Goal: Task Accomplishment & Management: Use online tool/utility

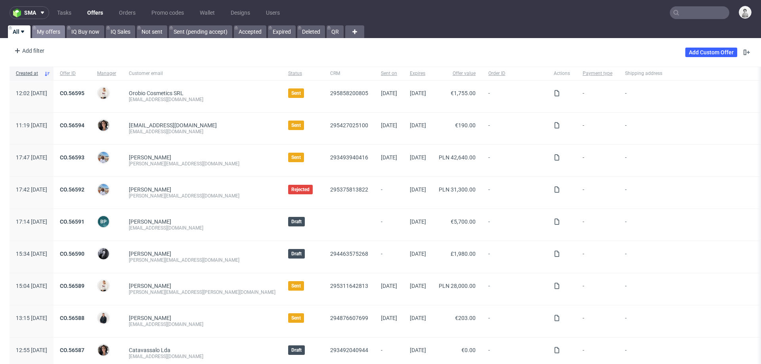
click at [50, 31] on link "My offers" at bounding box center [48, 31] width 33 height 13
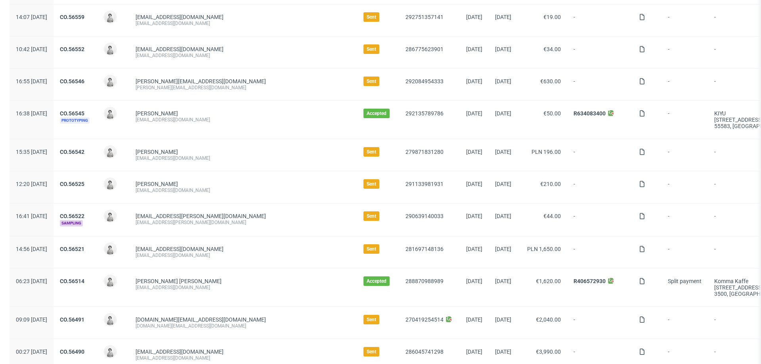
scroll to position [180, 0]
click at [84, 280] on link "CO.56514" at bounding box center [72, 280] width 25 height 6
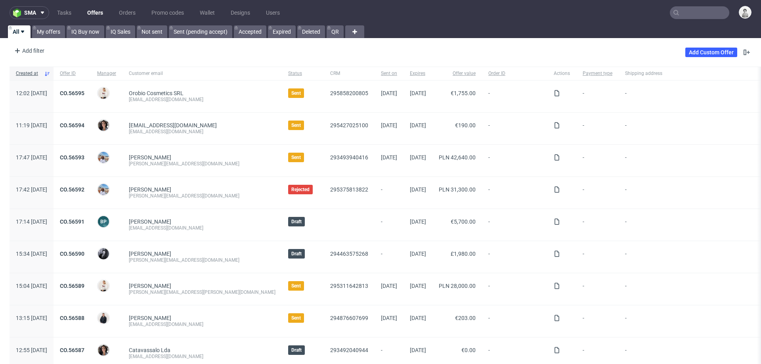
click at [690, 15] on input "text" at bounding box center [699, 12] width 59 height 13
paste input "service@prest-studios.com"
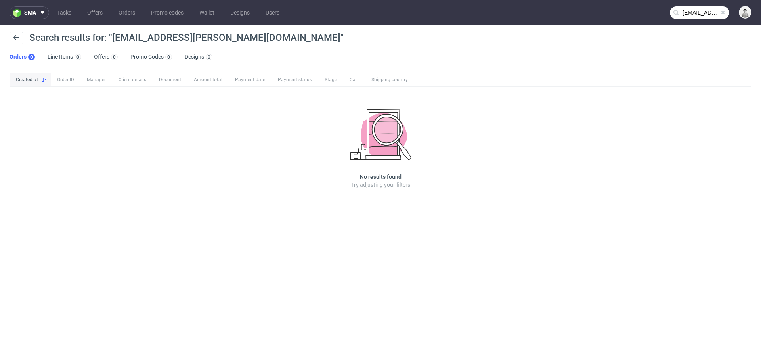
click at [676, 14] on use at bounding box center [676, 13] width 6 height 6
click at [692, 13] on input "service@prest-studios.com" at bounding box center [699, 12] width 59 height 13
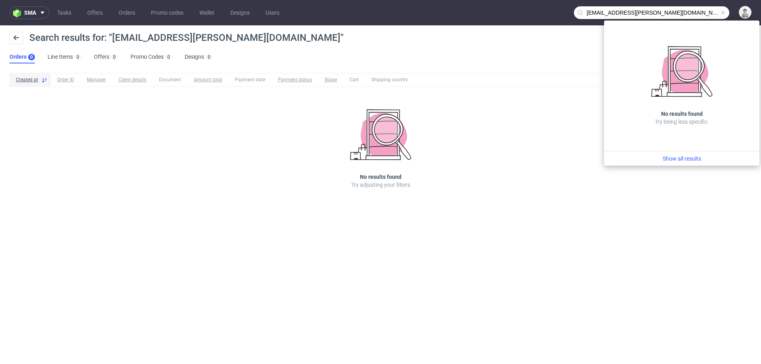
click at [592, 13] on input "service@prest-studios.com" at bounding box center [651, 12] width 155 height 13
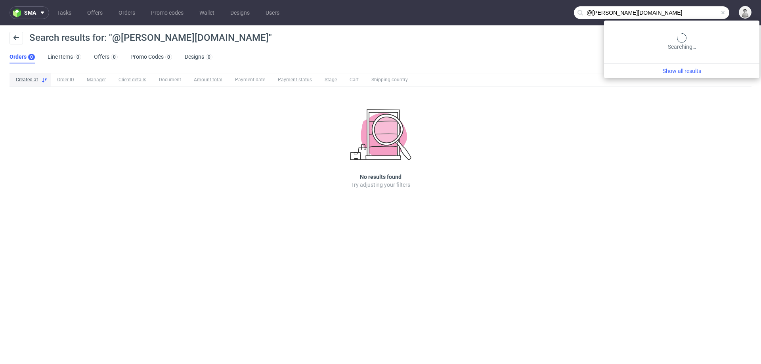
click at [695, 11] on input "@prest-studios.com" at bounding box center [651, 12] width 155 height 13
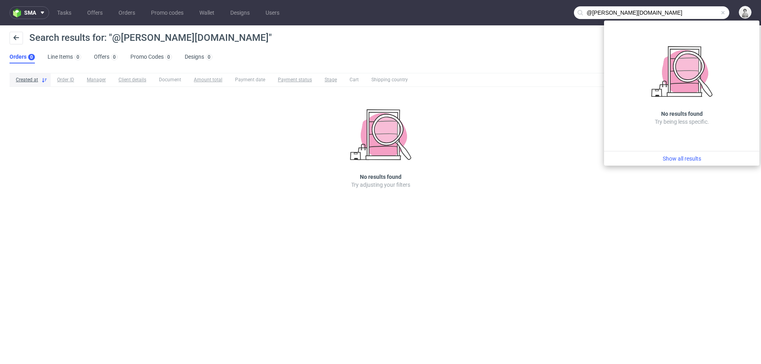
click at [695, 11] on input "@prest-studios.com" at bounding box center [651, 12] width 155 height 13
paste input "leah@grote-consulting"
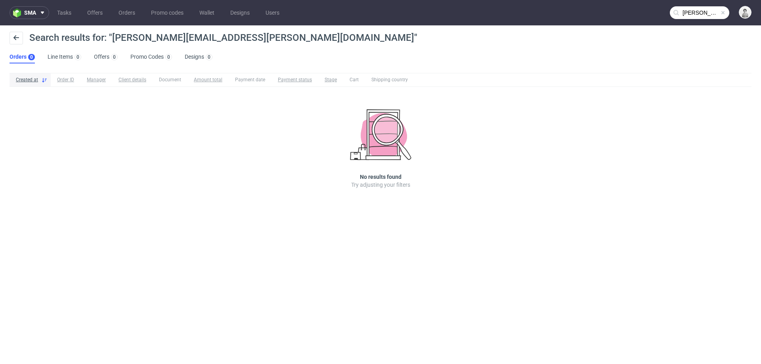
click at [701, 15] on input "leah@grote-consulting.com" at bounding box center [699, 12] width 59 height 13
click at [700, 10] on input "@grote-consulting.com" at bounding box center [699, 12] width 59 height 13
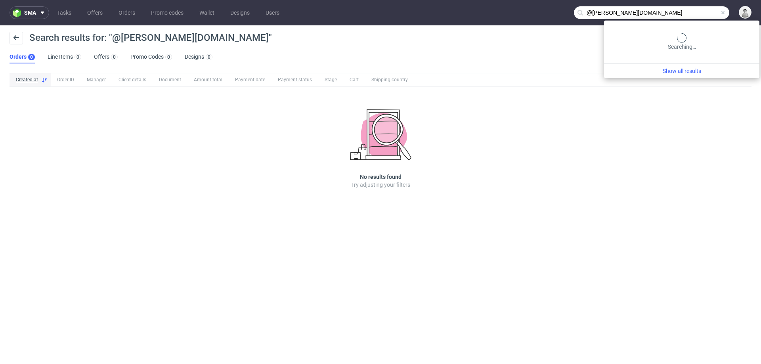
click at [700, 10] on input "@grote-consulting.com" at bounding box center [651, 12] width 155 height 13
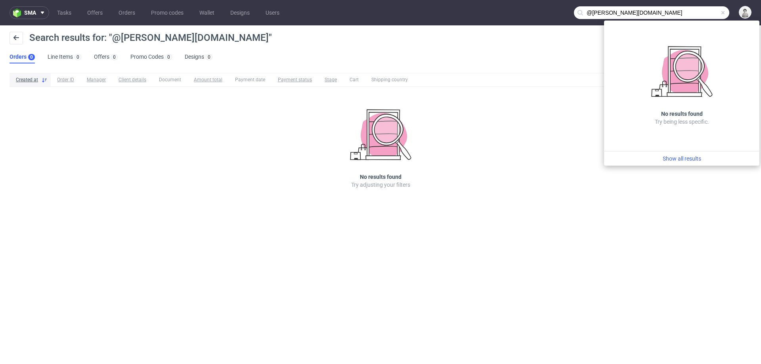
click at [700, 10] on input "@grote-consulting.com" at bounding box center [651, 12] width 155 height 13
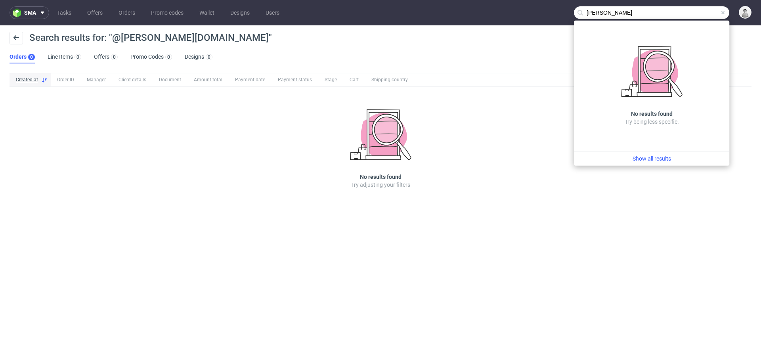
click at [606, 13] on input "leah grote" at bounding box center [651, 12] width 155 height 13
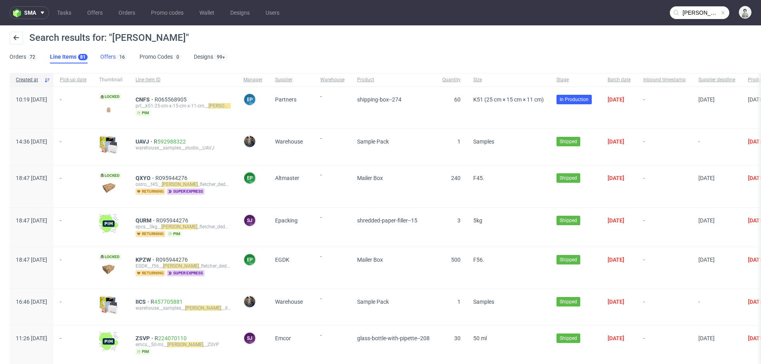
click at [104, 55] on link "Offers 16" at bounding box center [113, 57] width 27 height 13
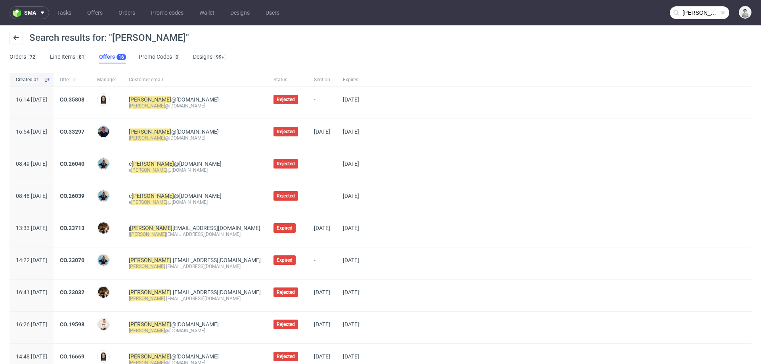
click at [686, 13] on input "leah" at bounding box center [699, 12] width 59 height 13
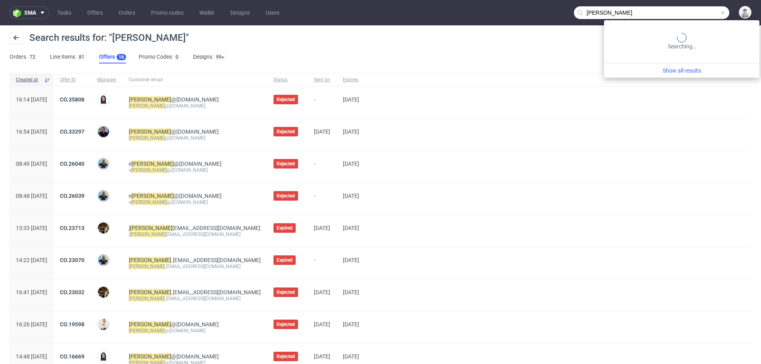
click at [686, 13] on input "leah" at bounding box center [651, 12] width 155 height 13
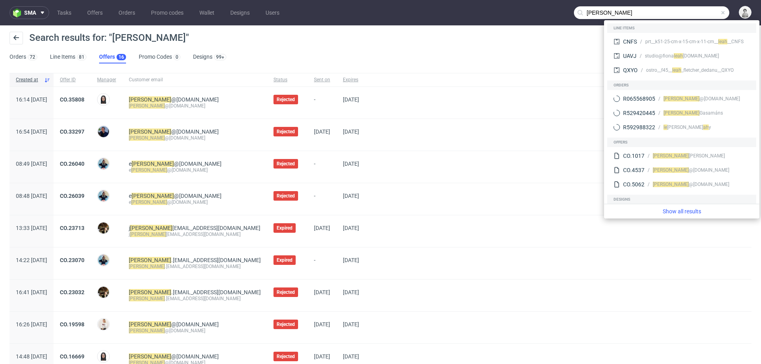
click at [686, 13] on input "leah" at bounding box center [651, 12] width 155 height 13
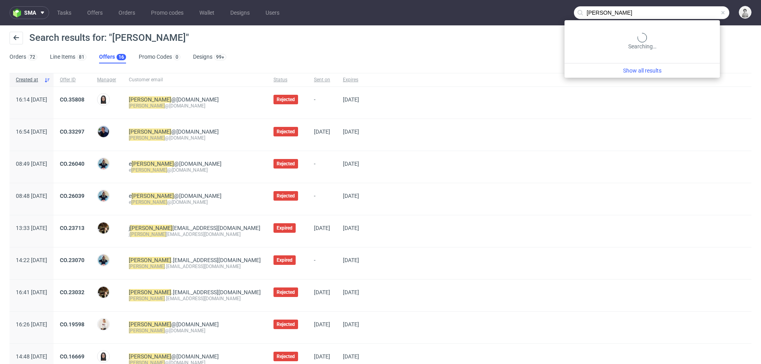
type input "grote"
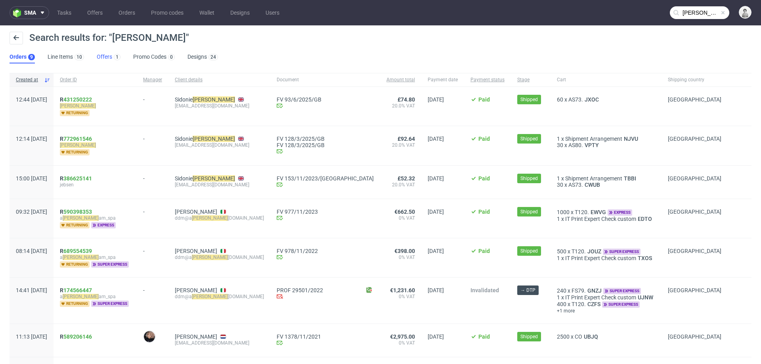
click at [104, 57] on link "Offers 1" at bounding box center [109, 57] width 24 height 13
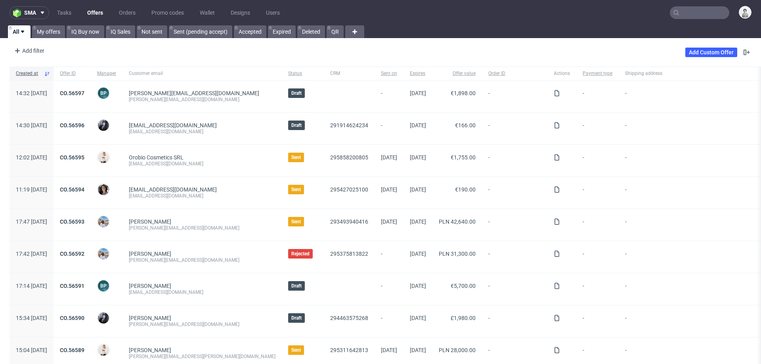
click at [683, 12] on input "text" at bounding box center [699, 12] width 59 height 13
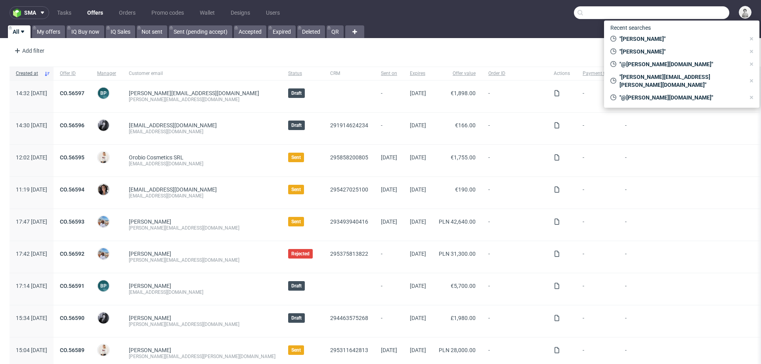
paste input "[EMAIL_ADDRESS][DOMAIN_NAME]"
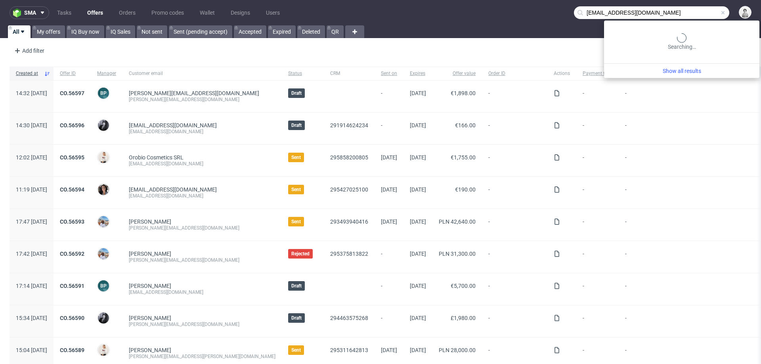
type input "[EMAIL_ADDRESS][DOMAIN_NAME]"
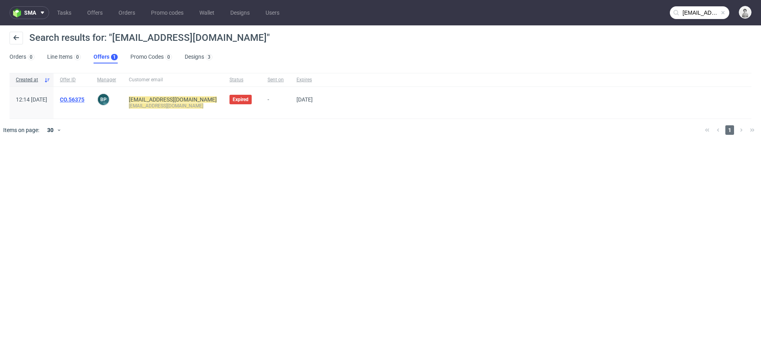
click at [84, 100] on link "CO.56375" at bounding box center [72, 99] width 25 height 6
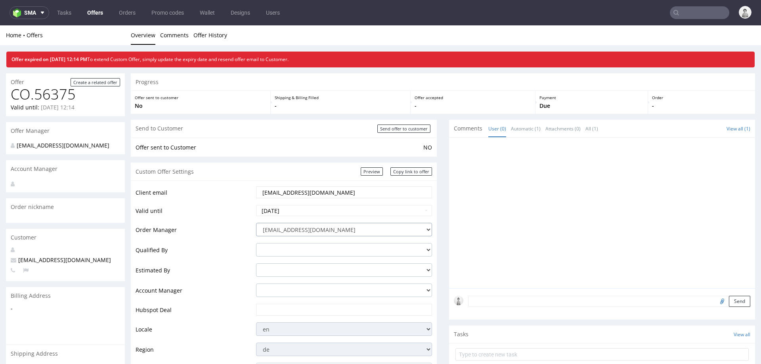
click at [325, 224] on select "[EMAIL_ADDRESS][DOMAIN_NAME] [PERSON_NAME][DOMAIN_NAME][EMAIL_ADDRESS][PERSON_N…" at bounding box center [344, 229] width 176 height 13
select select "20998342"
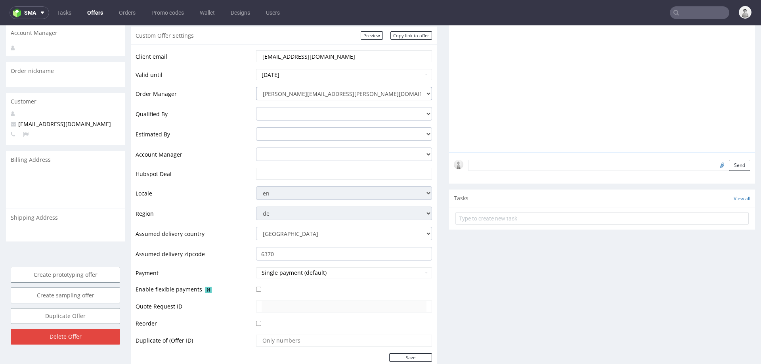
scroll to position [146, 0]
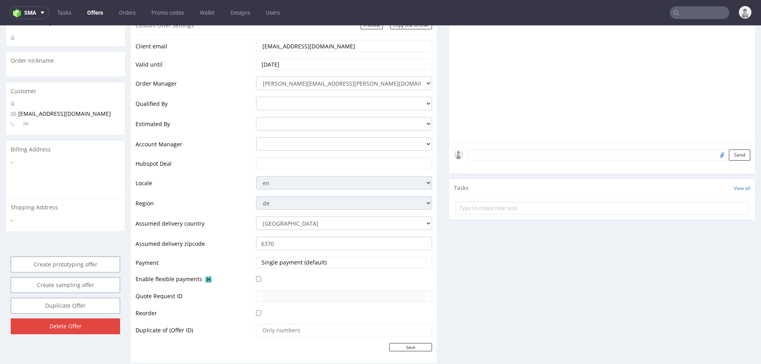
click at [324, 161] on input "text" at bounding box center [344, 163] width 165 height 11
paste input "[URL][DOMAIN_NAME]"
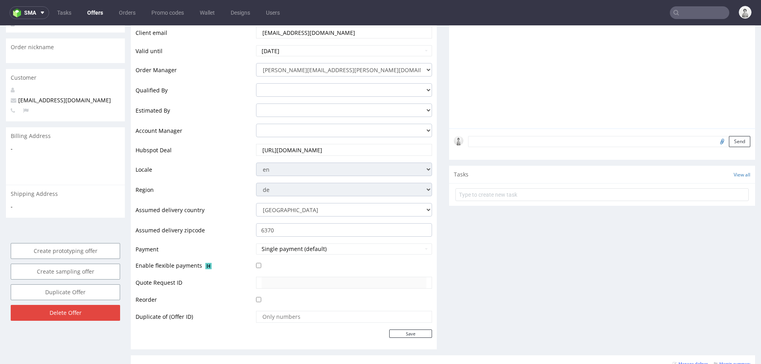
scroll to position [161, 0]
type input "[URL][DOMAIN_NAME]"
click at [398, 333] on input "Save" at bounding box center [410, 333] width 43 height 8
type input "In progress..."
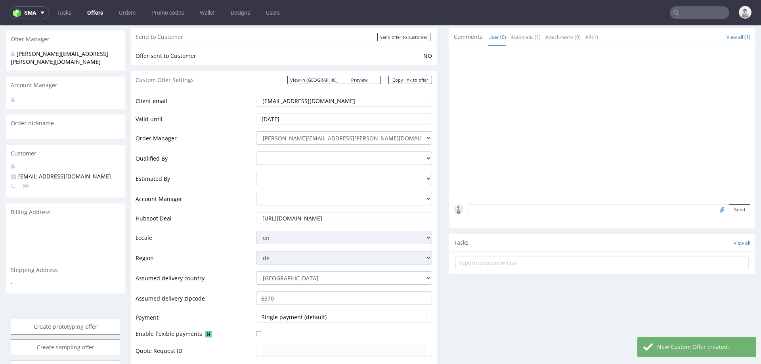
scroll to position [68, 0]
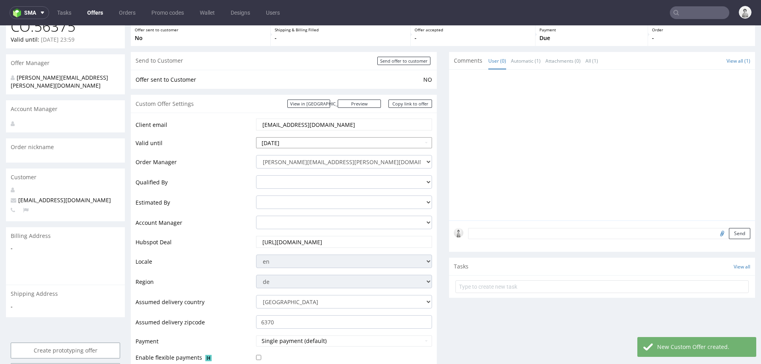
click at [336, 138] on body "Production Shipped DTP Orders Offers Shipments Designs Promotions Users Jobs Ad…" at bounding box center [380, 341] width 761 height 766
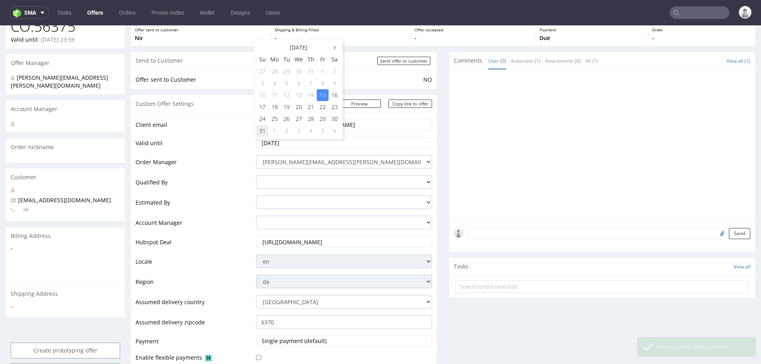
click at [260, 130] on td "31" at bounding box center [262, 131] width 12 height 12
type input "[DATE]"
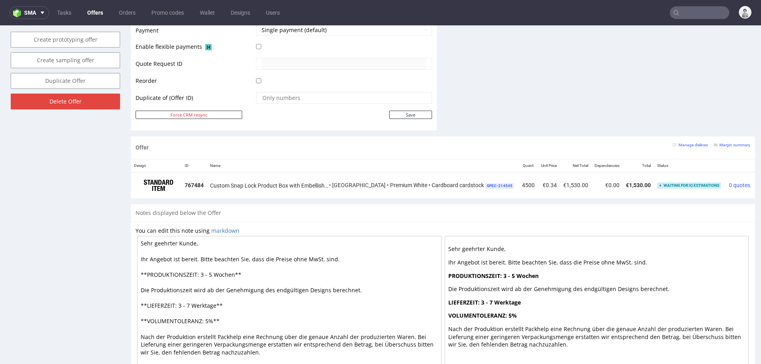
scroll to position [386, 0]
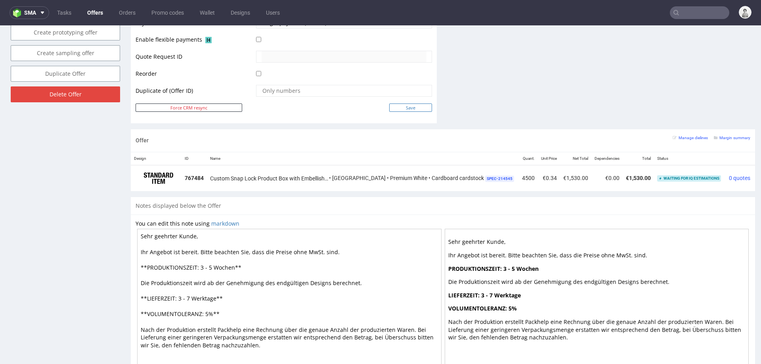
click at [409, 104] on input "Save" at bounding box center [410, 107] width 43 height 8
type input "In progress..."
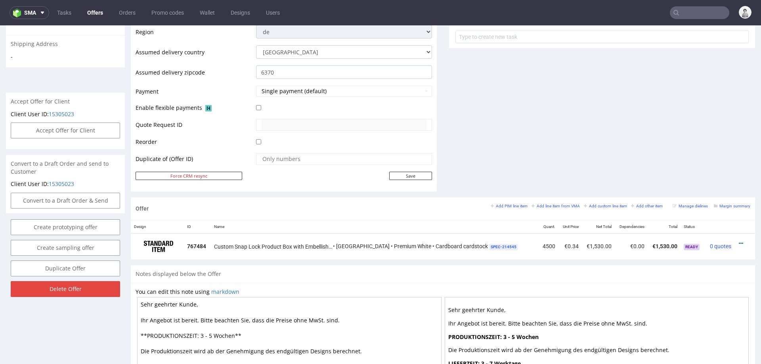
scroll to position [299, 0]
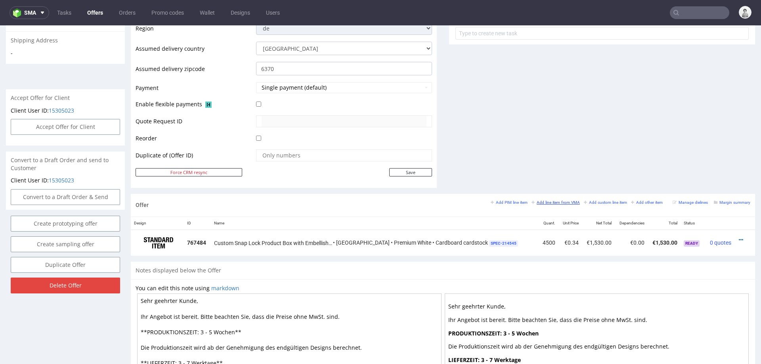
click at [566, 201] on small "Add line item from VMA" at bounding box center [555, 202] width 48 height 4
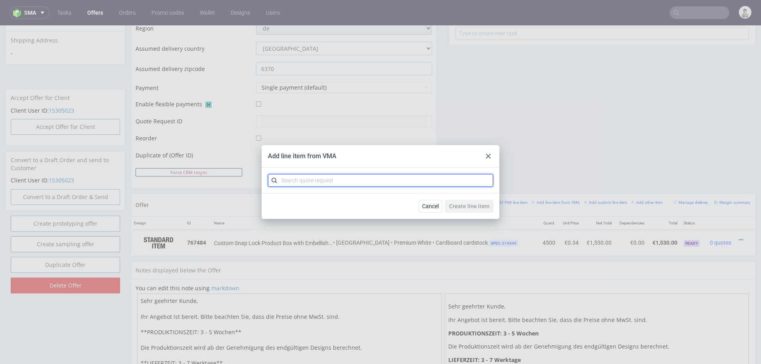
click at [460, 178] on input "text" at bounding box center [380, 180] width 225 height 13
type input "cbea"
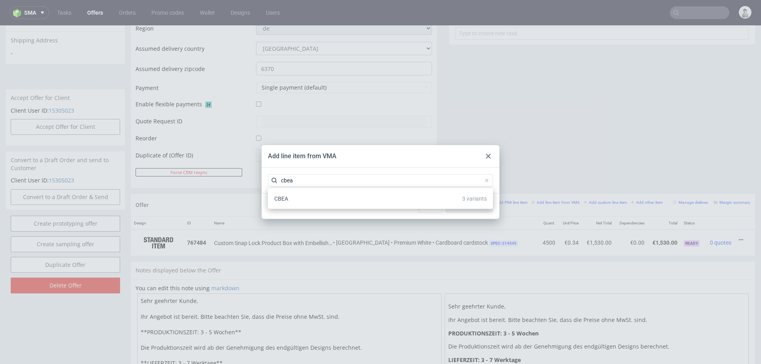
click at [332, 204] on div "CBEA 3 variants" at bounding box center [380, 198] width 219 height 14
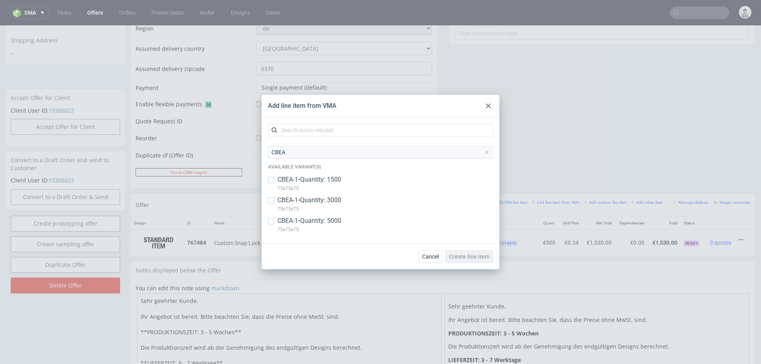
click at [308, 181] on p "CBEA-1 • Quantity: 1500" at bounding box center [309, 179] width 64 height 9
checkbox input "true"
click at [272, 199] on input "checkbox" at bounding box center [271, 200] width 6 height 6
checkbox input "true"
click at [269, 222] on input "checkbox" at bounding box center [271, 221] width 6 height 6
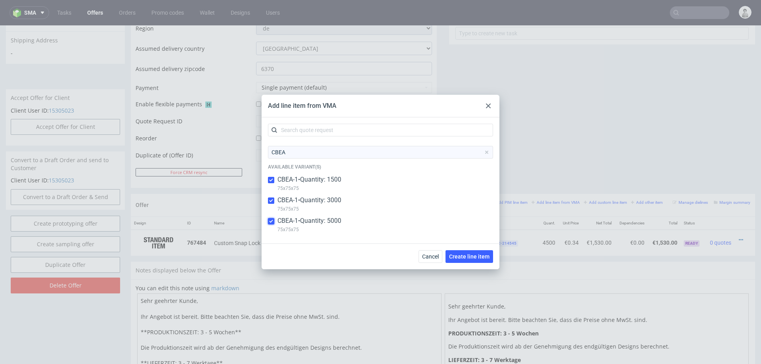
checkbox input "true"
click at [460, 256] on span "Create line item" at bounding box center [469, 257] width 40 height 6
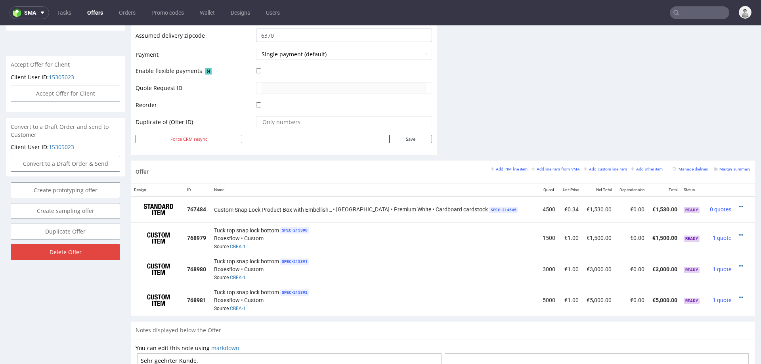
scroll to position [333, 0]
click at [739, 203] on icon at bounding box center [741, 206] width 4 height 6
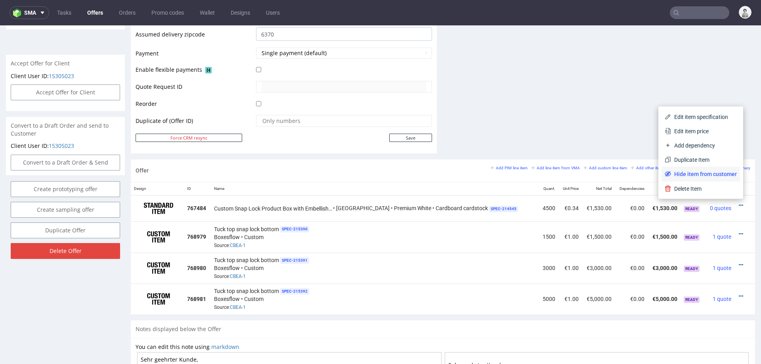
click at [685, 175] on span "Hide item from customer" at bounding box center [704, 174] width 66 height 8
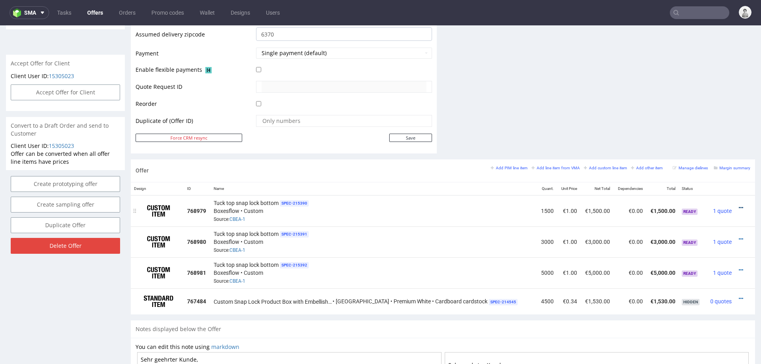
click at [739, 205] on icon at bounding box center [741, 208] width 4 height 6
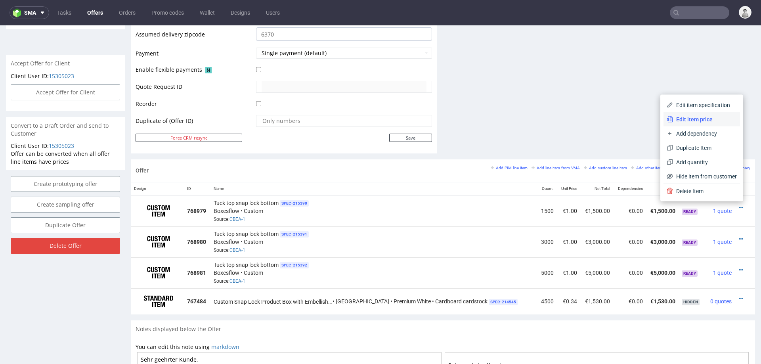
click at [687, 116] on span "Edit item price" at bounding box center [705, 119] width 64 height 8
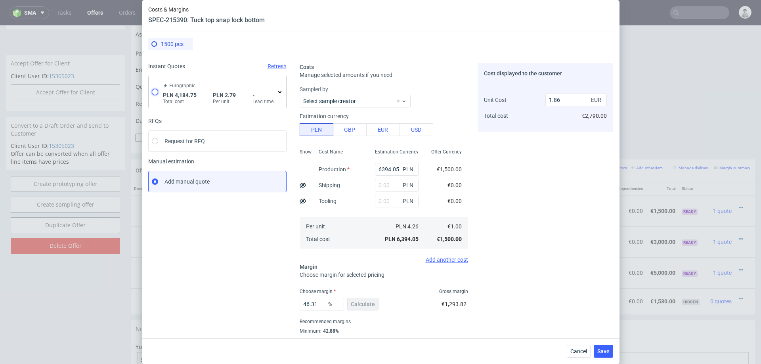
click at [153, 90] on input "radio" at bounding box center [155, 92] width 6 height 6
radio input "true"
radio input "false"
type input "4111.96"
type input "72.79"
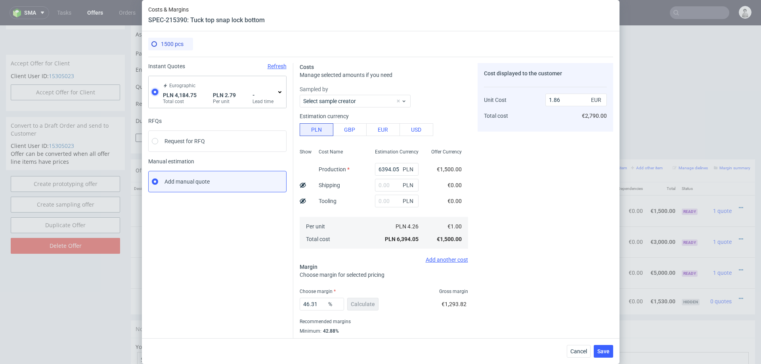
type input "0.65"
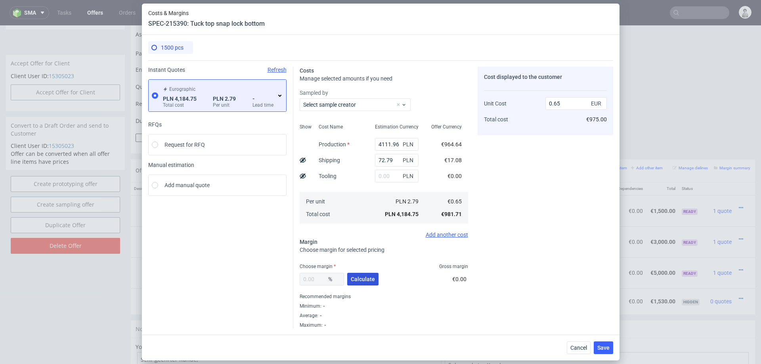
click at [357, 277] on span "Calculate" at bounding box center [363, 279] width 24 height 6
type input "39.48"
type input "1.08"
click at [392, 143] on input "4111.96" at bounding box center [397, 144] width 44 height 13
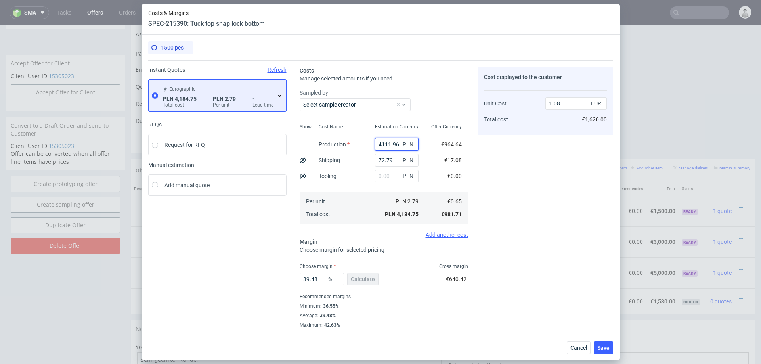
click at [392, 143] on input "4111.96" at bounding box center [397, 144] width 44 height 13
type input "6500"
type input "1.7"
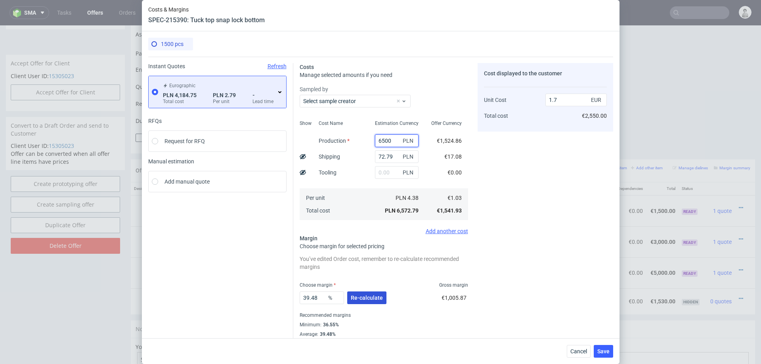
type input "6500"
click at [373, 291] on button "Re-calculate" at bounding box center [366, 297] width 39 height 13
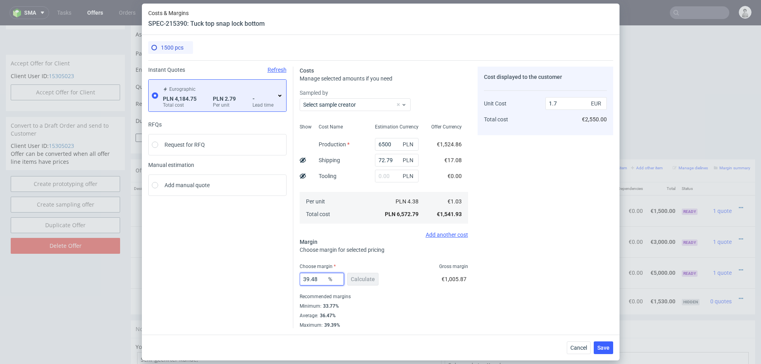
click at [310, 279] on input "39.48" at bounding box center [322, 279] width 44 height 13
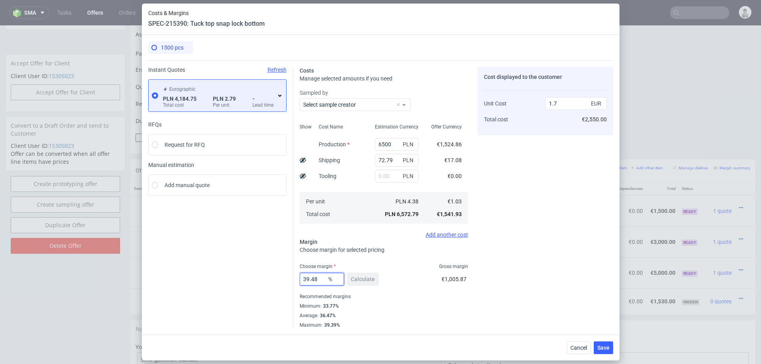
click at [310, 279] on input "39.48" at bounding box center [322, 279] width 44 height 13
type input "35"
type input "1.58"
type input "35"
click at [510, 283] on div "Cost displayed to the customer Unit Cost Total cost 1.58 EUR €2,370.00" at bounding box center [546, 198] width 136 height 262
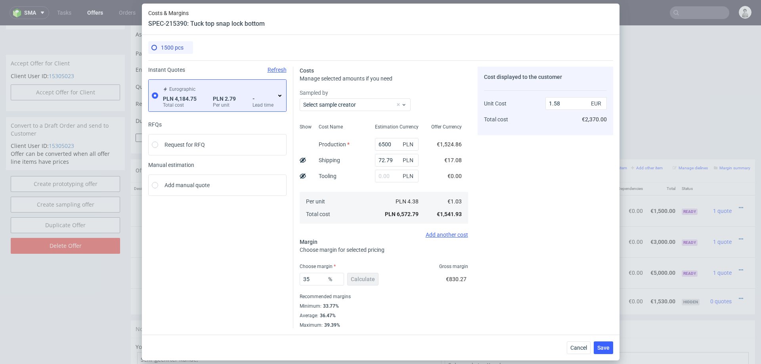
click at [510, 283] on div "Cost displayed to the customer Unit Cost Total cost 1.58 EUR €2,370.00" at bounding box center [546, 198] width 136 height 262
click at [599, 351] on button "Save" at bounding box center [603, 347] width 19 height 13
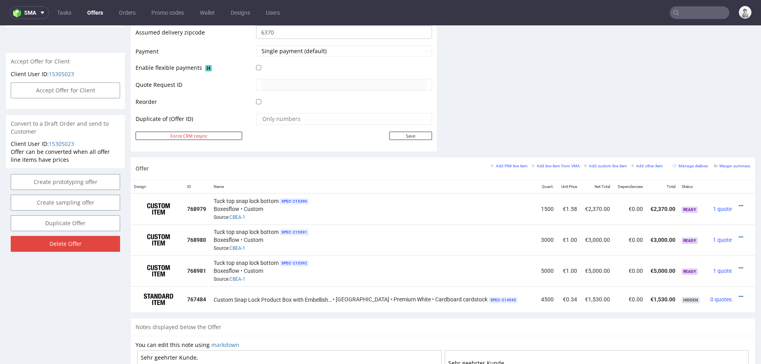
scroll to position [338, 0]
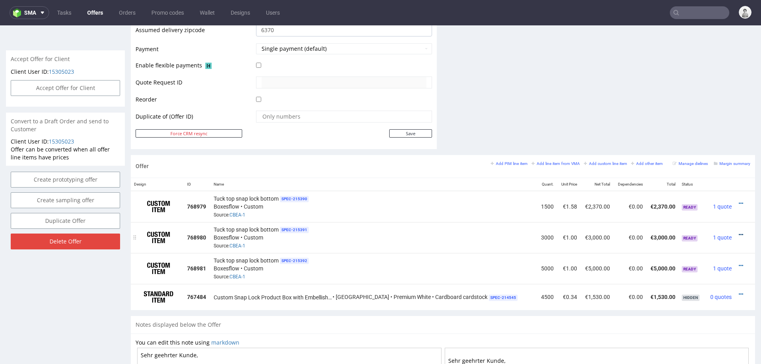
click at [739, 232] on icon at bounding box center [741, 235] width 4 height 6
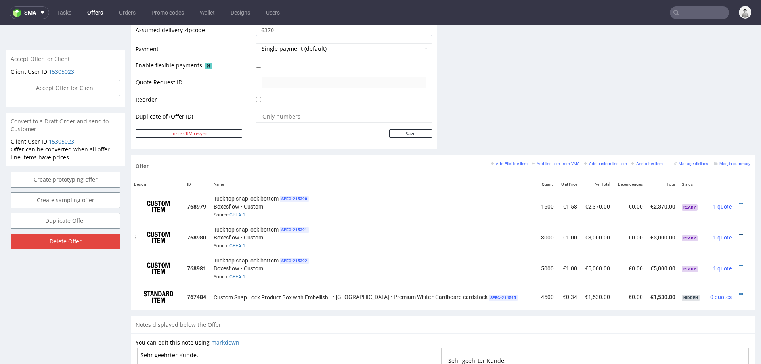
click at [739, 232] on icon at bounding box center [741, 235] width 4 height 6
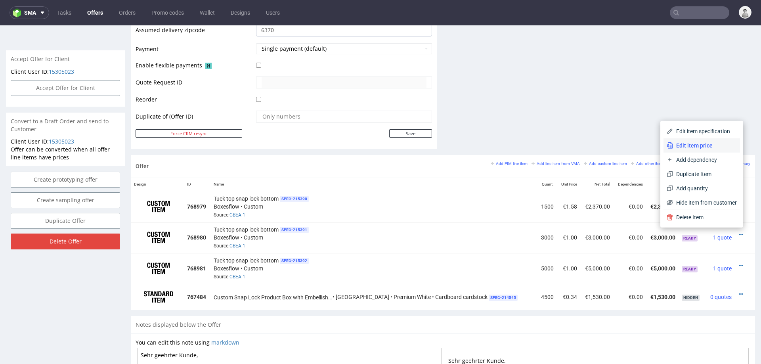
click at [697, 145] on span "Edit item price" at bounding box center [705, 145] width 64 height 8
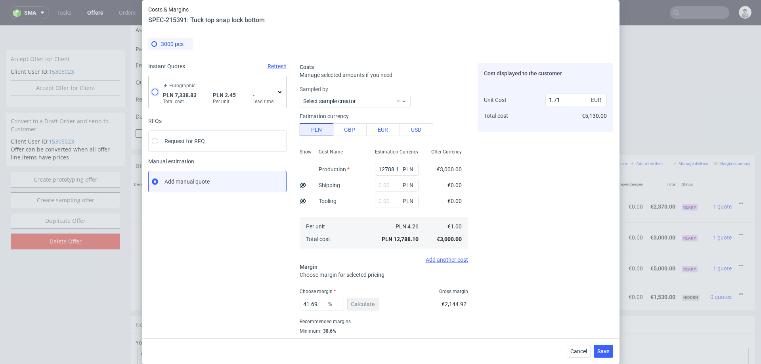
click at [156, 91] on input "radio" at bounding box center [155, 92] width 6 height 6
radio input "true"
radio input "false"
type input "7234.7"
type input "104.13"
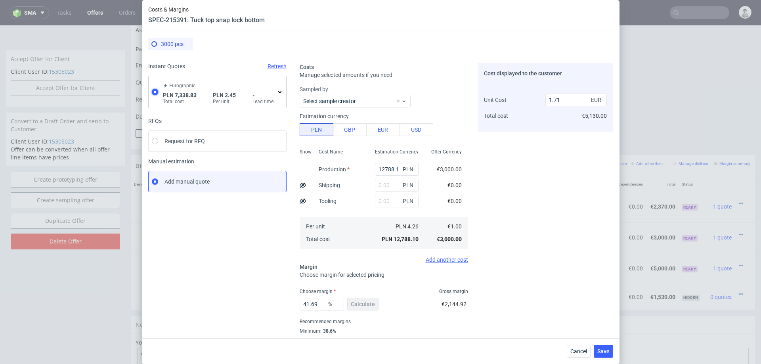
type input "0.58"
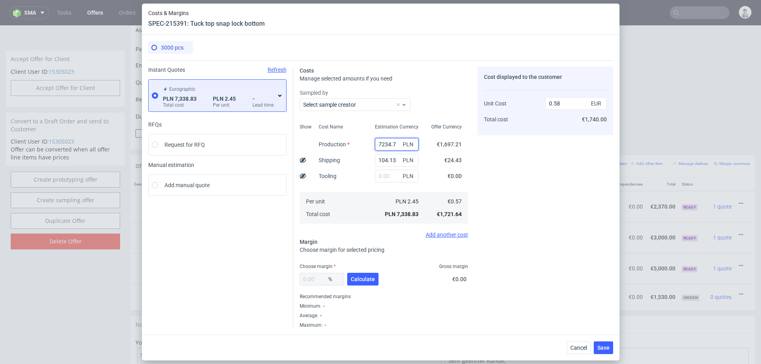
click at [394, 145] on input "7234.7" at bounding box center [397, 144] width 44 height 13
type input "120"
type input "0.01"
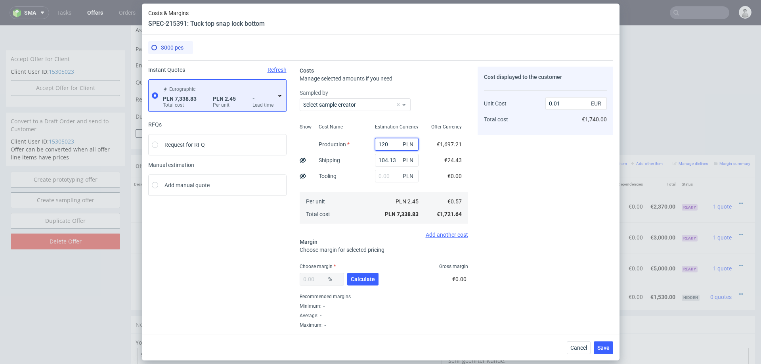
type input "1200"
type input "0.1"
type input "12000"
type input "0.95"
type input "12000"
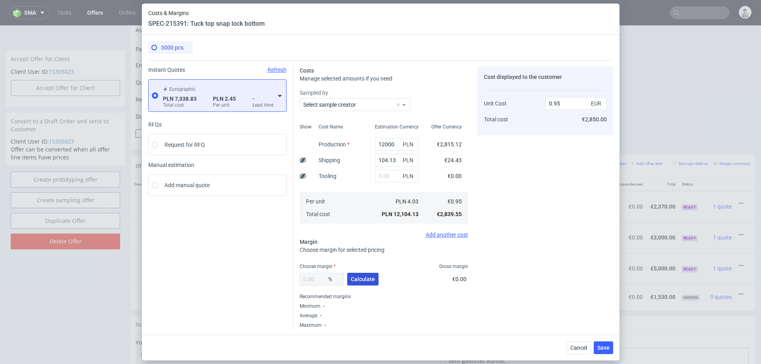
click at [355, 276] on span "Calculate" at bounding box center [363, 279] width 24 height 6
type input "32.4"
type input "1.4"
click at [602, 346] on span "Save" at bounding box center [603, 348] width 12 height 6
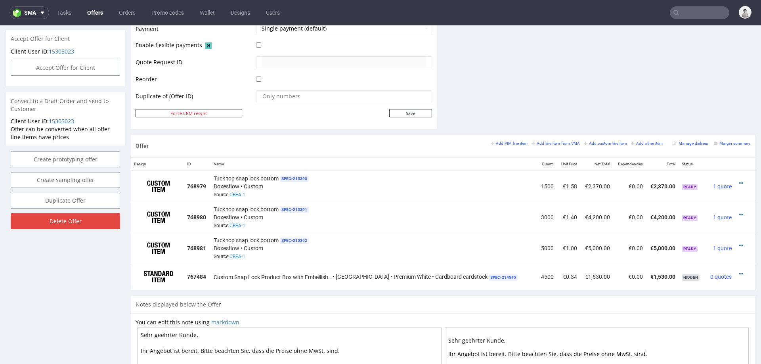
scroll to position [358, 0]
click at [739, 242] on icon at bounding box center [741, 245] width 4 height 6
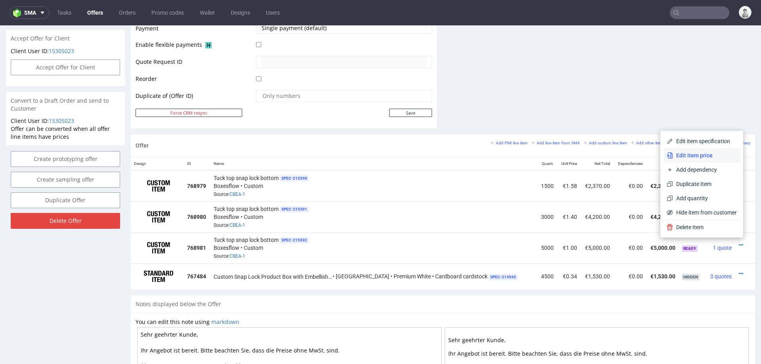
click at [712, 155] on span "Edit item price" at bounding box center [705, 155] width 64 height 8
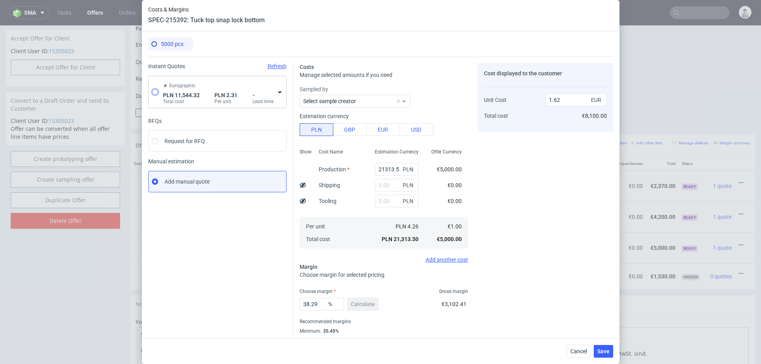
click at [154, 93] on input "radio" at bounding box center [155, 92] width 6 height 6
radio input "true"
radio input "false"
type input "11398.36"
type input "145.96"
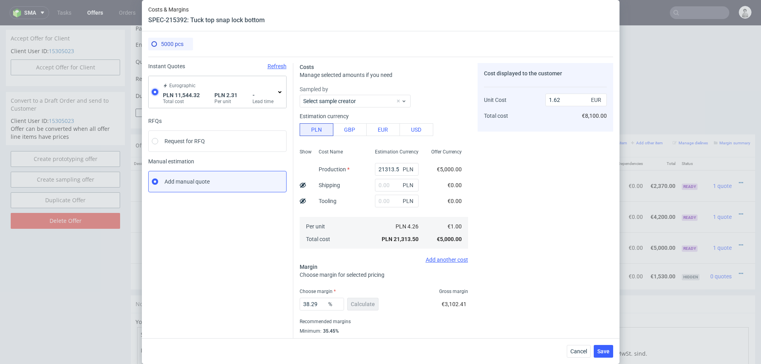
type input "0.54"
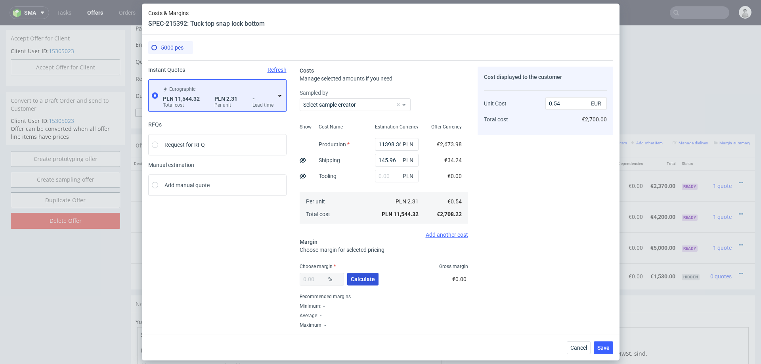
click at [364, 275] on button "Calculate" at bounding box center [362, 279] width 31 height 13
type input "32.72"
type input "0.81"
click at [386, 178] on input "text" at bounding box center [397, 176] width 44 height 13
type input "1800"
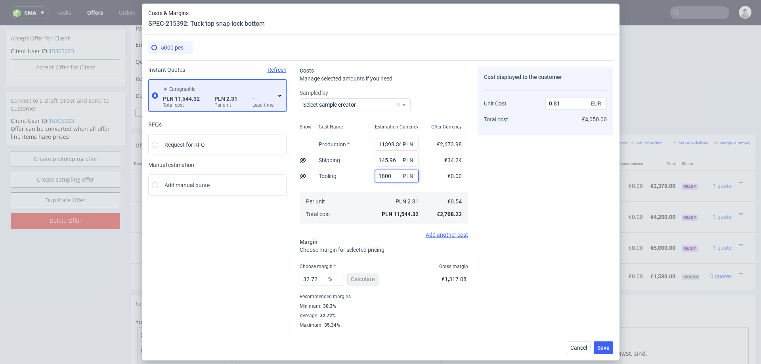
type input "0.93"
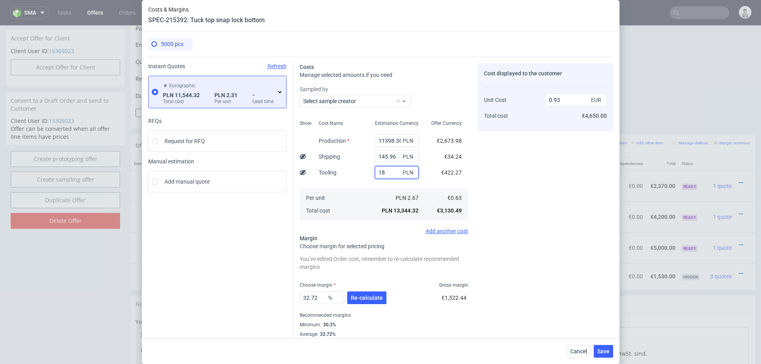
type input "1"
type input "0.81"
click at [388, 141] on input "11398.36" at bounding box center [397, 140] width 44 height 13
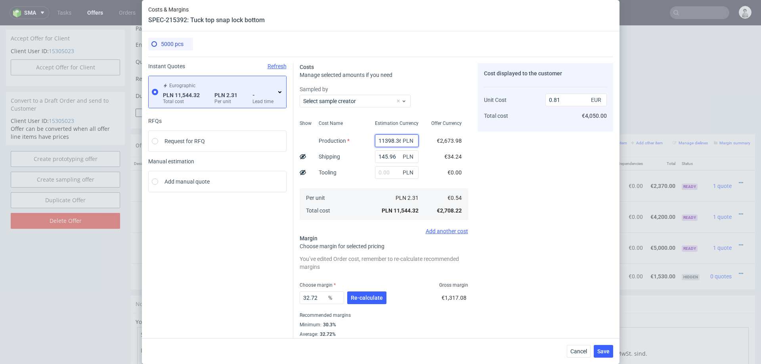
click at [388, 141] on input "11398.36" at bounding box center [397, 140] width 44 height 13
type input "1800"
type input "0.14"
type input "18000"
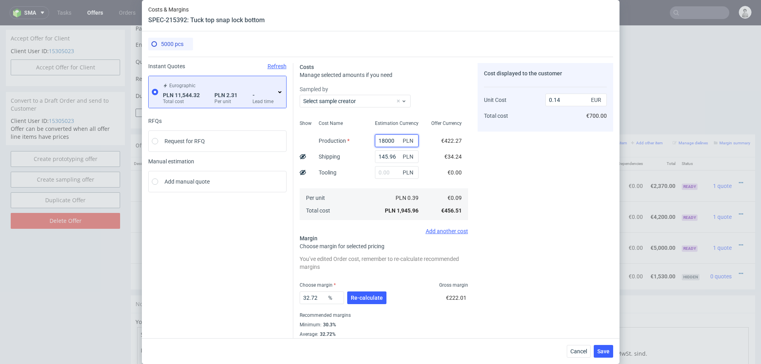
type input "1.27"
type input "18000"
click at [367, 287] on div "Choose margin Gross margin" at bounding box center [384, 285] width 168 height 6
click at [363, 300] on span "Re-calculate" at bounding box center [367, 298] width 32 height 6
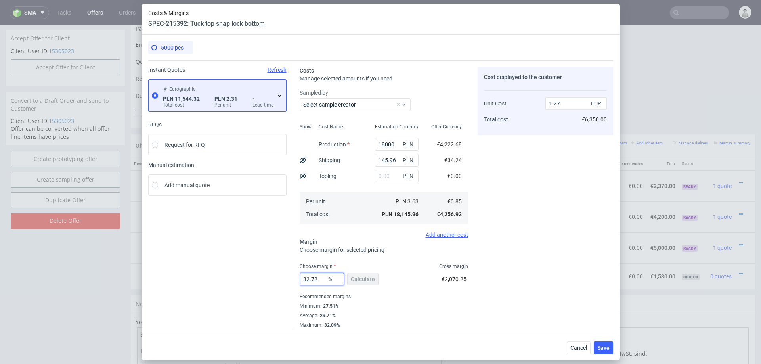
click at [323, 279] on input "32.72" at bounding box center [322, 279] width 44 height 13
type input "29"
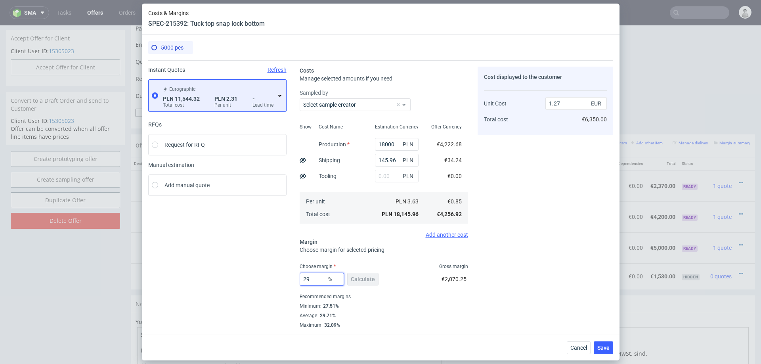
type input "1.2"
type input "29"
click at [428, 320] on div "Maximum : 32.09%" at bounding box center [384, 324] width 168 height 8
click at [600, 347] on span "Save" at bounding box center [603, 348] width 12 height 6
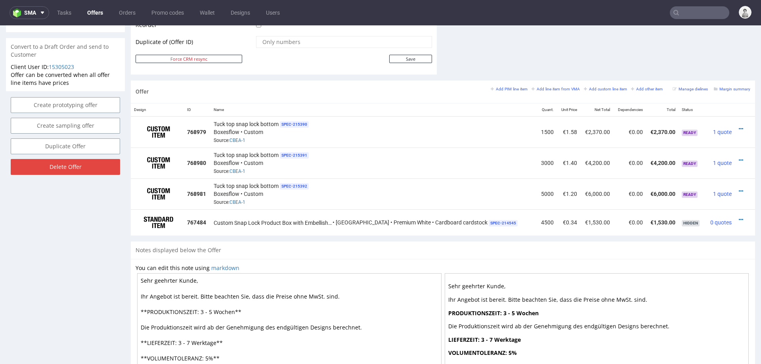
scroll to position [424, 0]
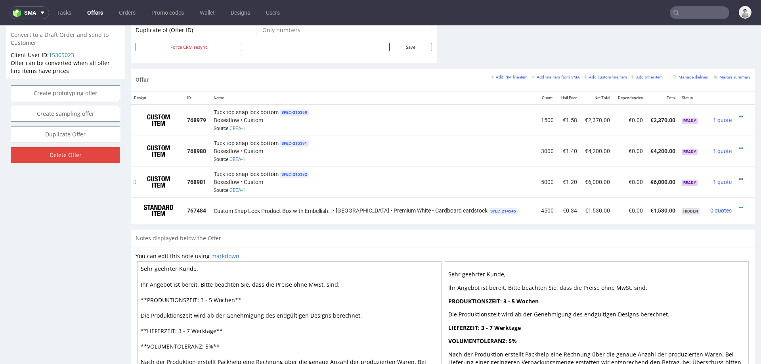
click at [739, 176] on icon at bounding box center [741, 179] width 4 height 6
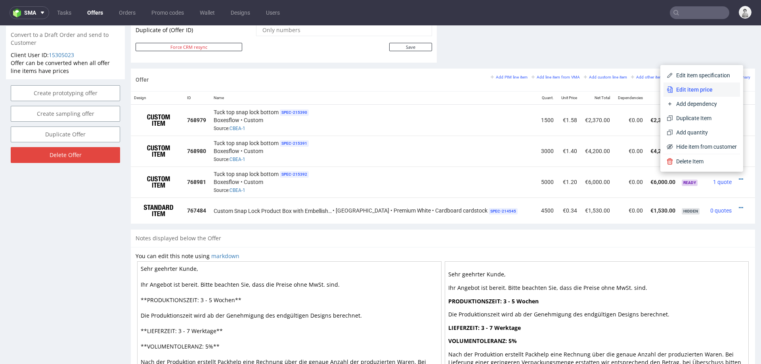
click at [704, 86] on span "Edit item price" at bounding box center [705, 90] width 64 height 8
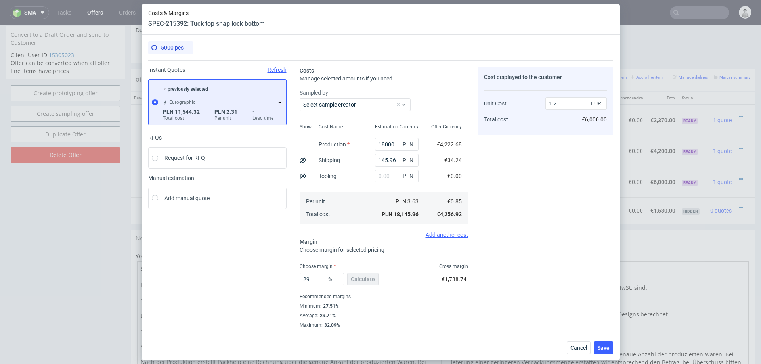
click at [278, 100] on icon at bounding box center [280, 102] width 6 height 6
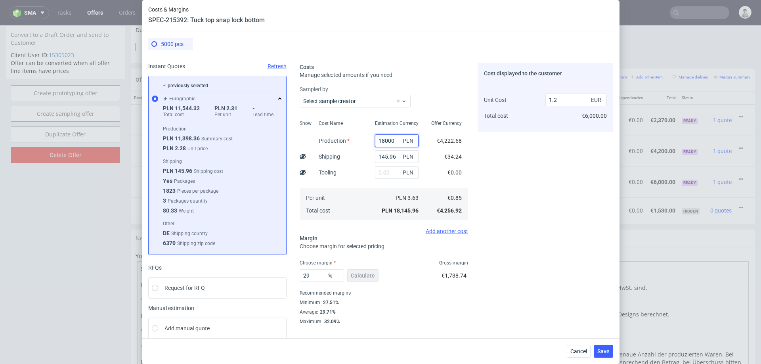
click at [386, 139] on input "18000" at bounding box center [397, 140] width 44 height 13
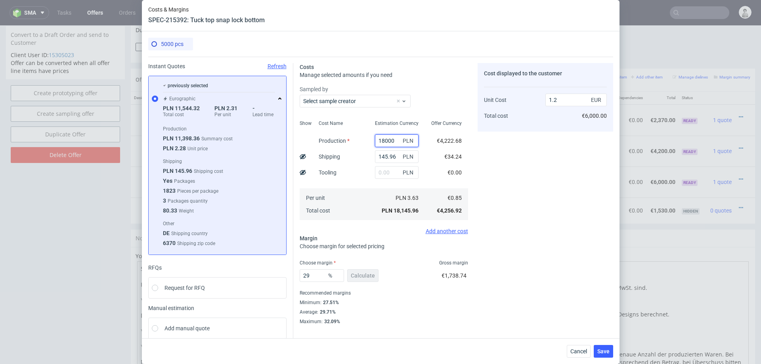
click at [386, 139] on input "18000" at bounding box center [397, 140] width 44 height 13
type input "1"
type input "0.01"
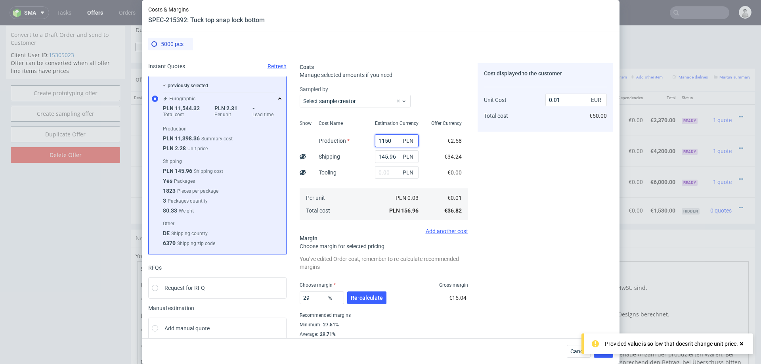
type input "11500"
type input "0.77"
type input "11500"
click at [514, 193] on div "Cost displayed to the customer Unit Cost Total cost 0.77 EUR €3,850.00" at bounding box center [546, 205] width 136 height 284
click at [356, 297] on span "Re-calculate" at bounding box center [367, 298] width 32 height 6
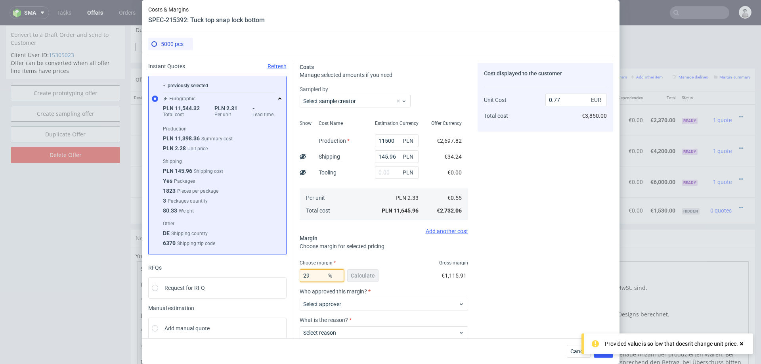
click at [317, 275] on input "29" at bounding box center [322, 275] width 44 height 13
type input "33"
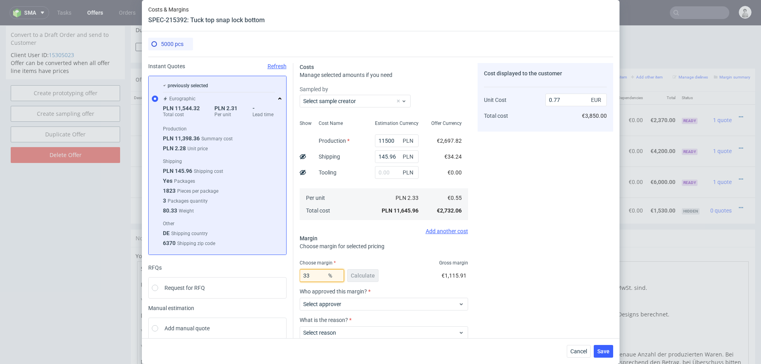
type input "0.82"
type input "33"
click at [432, 268] on div "33 % Calculate €1,345.64" at bounding box center [384, 277] width 168 height 22
click at [380, 137] on input "11500" at bounding box center [397, 140] width 44 height 13
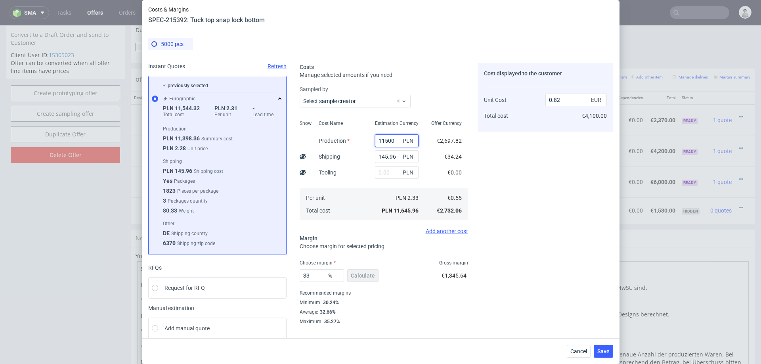
click at [380, 137] on input "11500" at bounding box center [397, 140] width 44 height 13
type input "15"
type input "0.01"
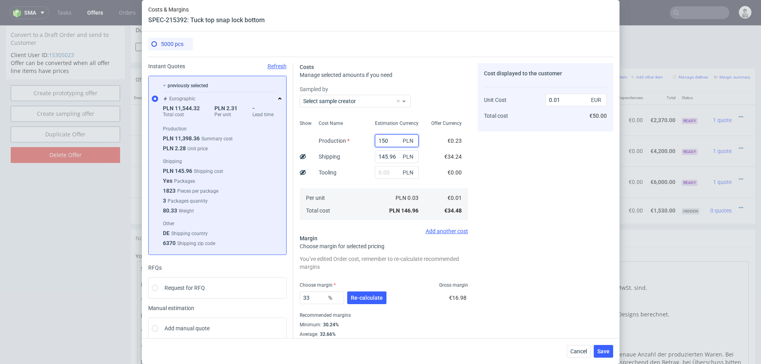
type input "1500"
type input "0.12"
type input "15000"
type input "1.06"
type input "15000"
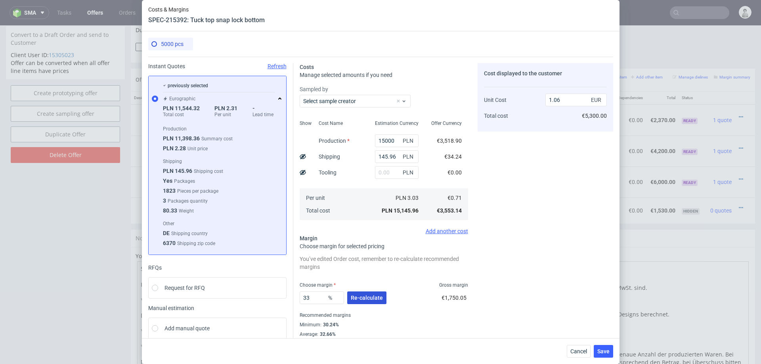
click at [365, 292] on button "Re-calculate" at bounding box center [366, 297] width 39 height 13
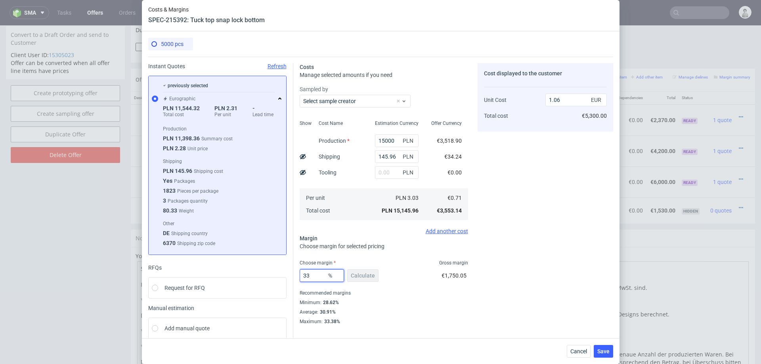
click at [322, 279] on input "33" at bounding box center [322, 275] width 44 height 13
type input "29"
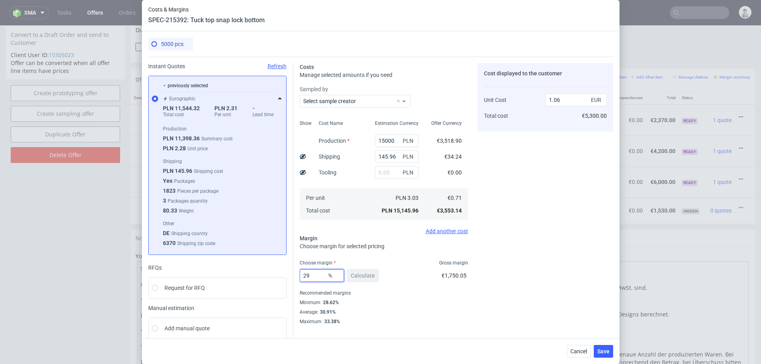
type input "1"
type input "29"
click at [539, 273] on div "Cost displayed to the customer Unit Cost Total cost 1 EUR €5,000.00" at bounding box center [546, 194] width 136 height 262
click at [602, 350] on span "Save" at bounding box center [603, 351] width 12 height 6
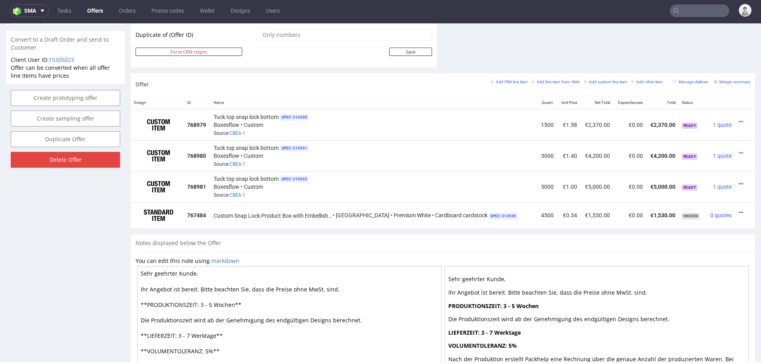
scroll to position [416, 0]
click at [739, 151] on icon at bounding box center [741, 154] width 4 height 6
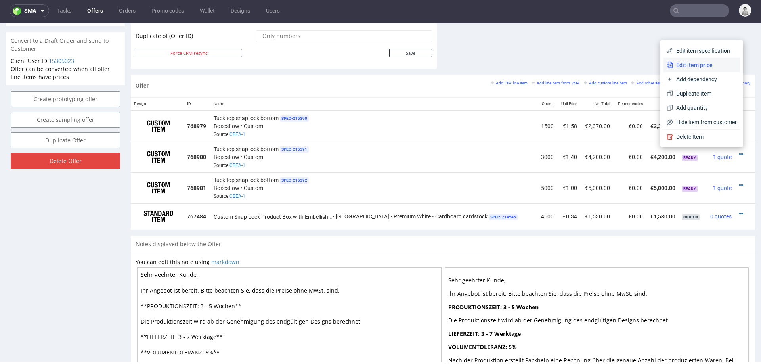
click at [703, 63] on span "Edit item price" at bounding box center [705, 65] width 64 height 8
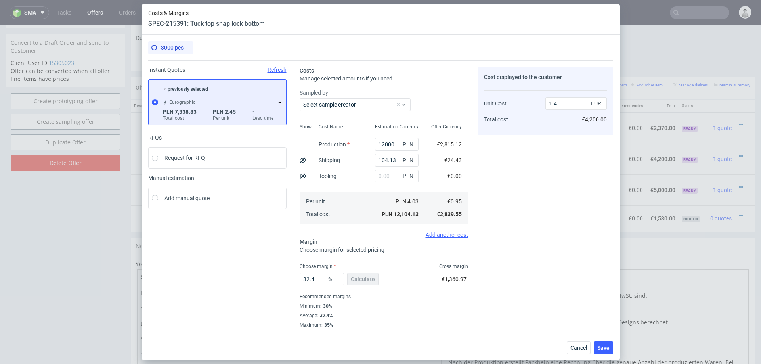
scroll to position [2, 0]
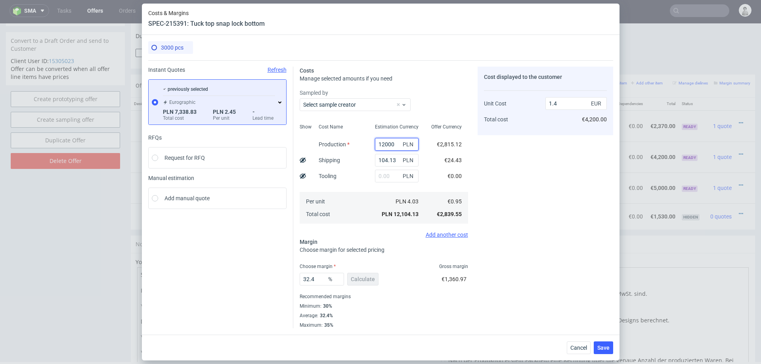
click at [383, 142] on input "12000" at bounding box center [397, 144] width 44 height 13
type input "11000"
type input "1.29"
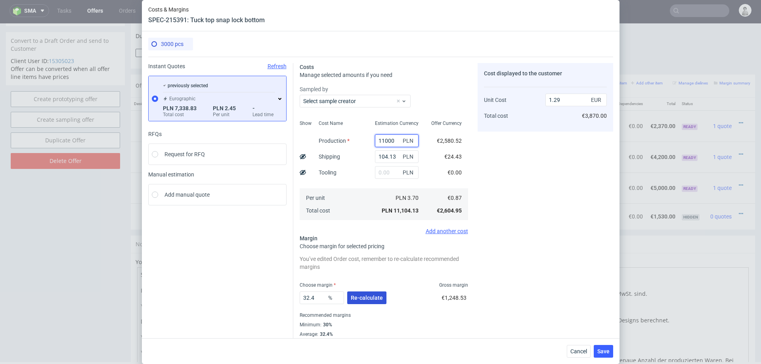
type input "11000"
click at [363, 298] on span "Re-calculate" at bounding box center [367, 298] width 32 height 6
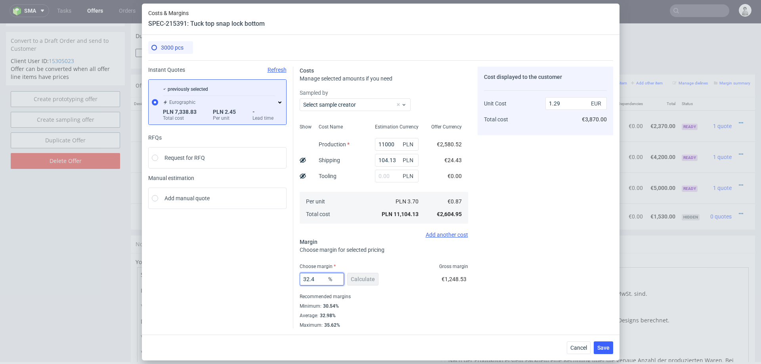
click at [320, 281] on input "32.4" at bounding box center [322, 279] width 44 height 13
type input "31"
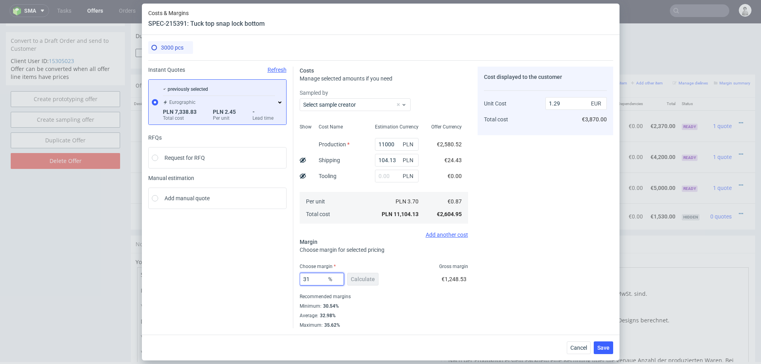
type input "1.26"
type input "31"
click at [565, 281] on div "Cost displayed to the customer Unit Cost Total cost 1.26 EUR €3,780.00" at bounding box center [546, 198] width 136 height 262
click at [602, 347] on span "Save" at bounding box center [603, 348] width 12 height 6
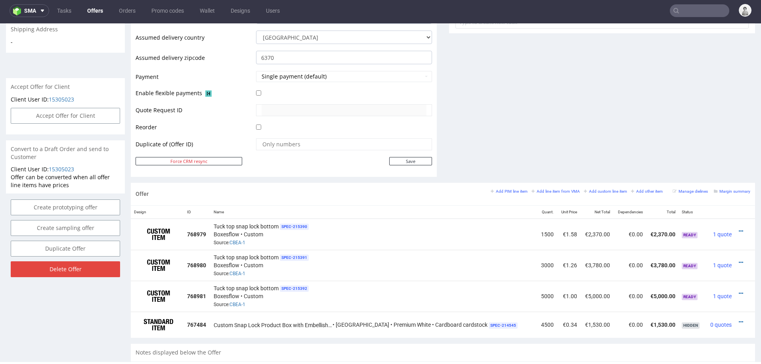
scroll to position [338, 0]
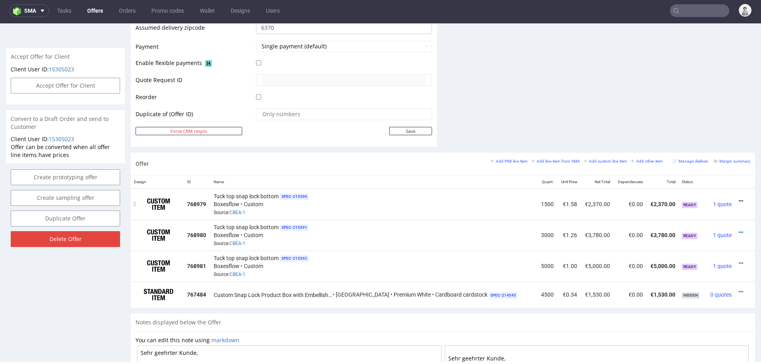
click at [739, 199] on icon at bounding box center [741, 201] width 4 height 6
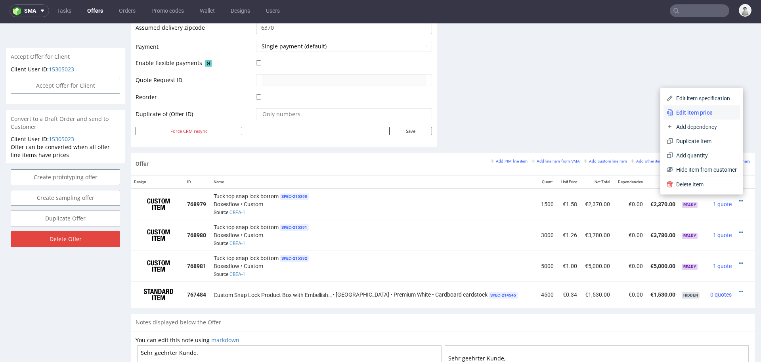
click at [698, 113] on span "Edit item price" at bounding box center [705, 113] width 64 height 8
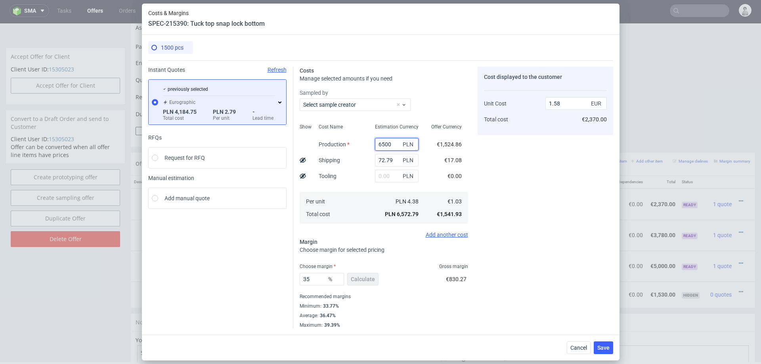
click at [391, 144] on input "6500" at bounding box center [397, 144] width 44 height 13
click at [383, 146] on input "6500" at bounding box center [397, 144] width 44 height 13
type input "6000"
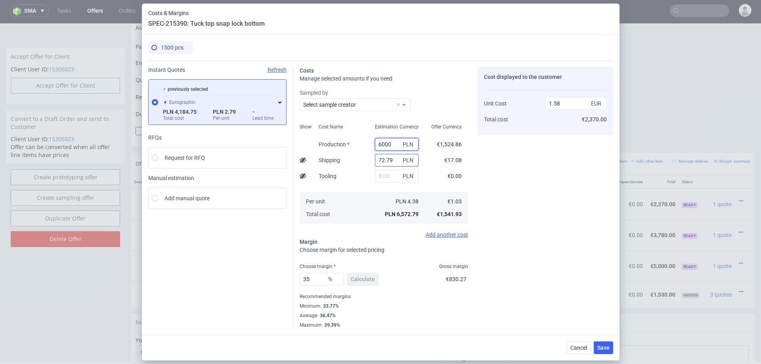
type input "1.46"
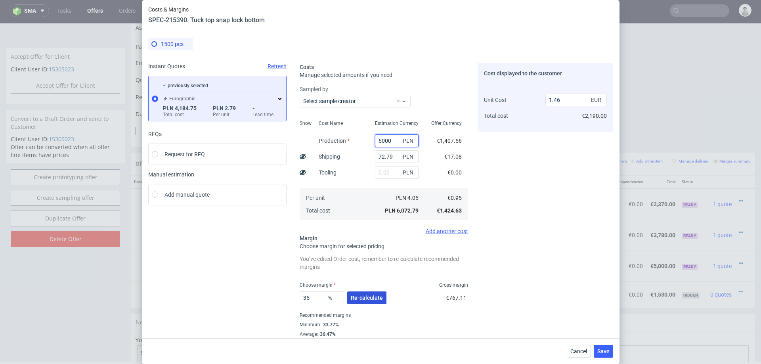
type input "6000"
click at [369, 293] on button "Re-calculate" at bounding box center [366, 297] width 39 height 13
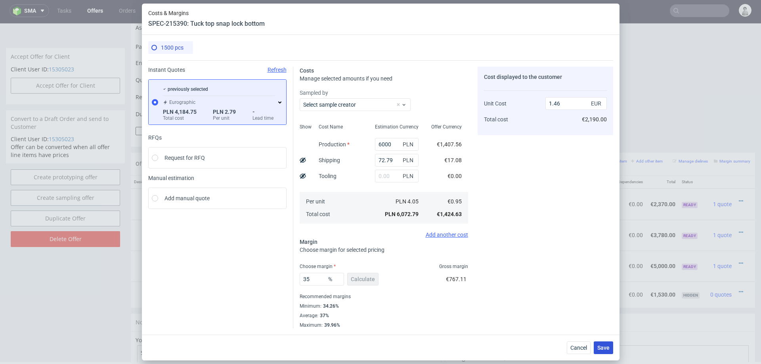
click at [601, 346] on span "Save" at bounding box center [603, 348] width 12 height 6
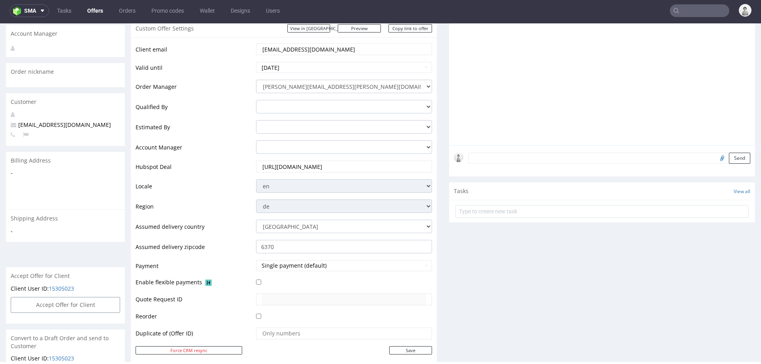
scroll to position [102, 0]
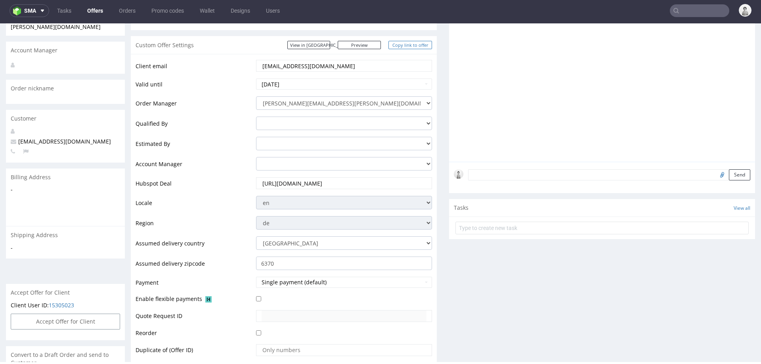
click at [417, 45] on link "Copy link to offer" at bounding box center [410, 45] width 44 height 8
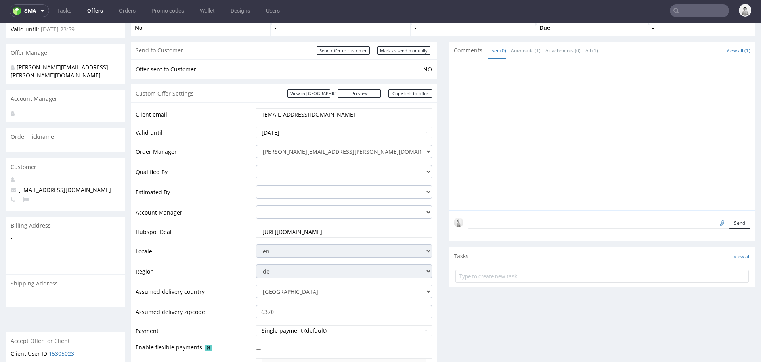
scroll to position [0, 0]
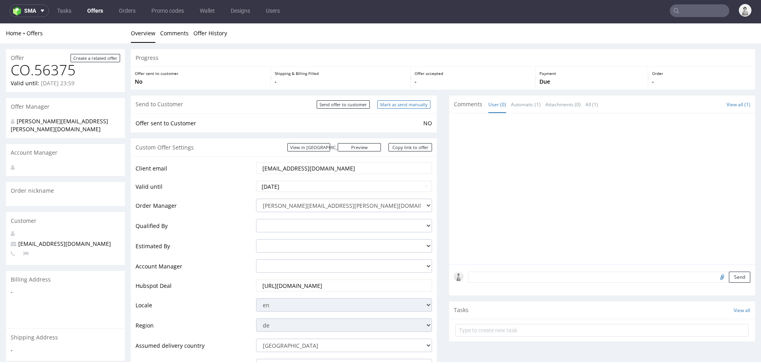
click at [412, 102] on input "Mark as send manually" at bounding box center [403, 104] width 53 height 8
type input "In progress..."
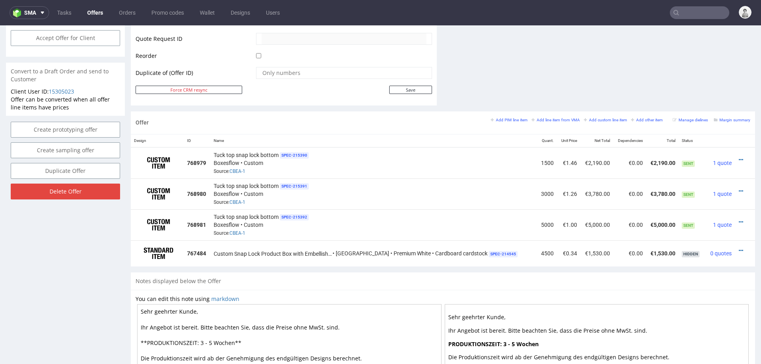
scroll to position [390, 0]
